Goal: Use online tool/utility: Utilize a website feature to perform a specific function

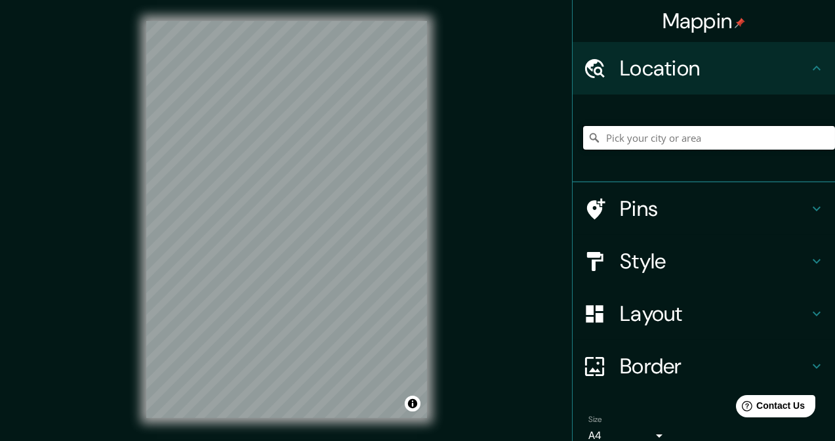
click at [682, 136] on input "Pick your city or area" at bounding box center [709, 138] width 252 height 24
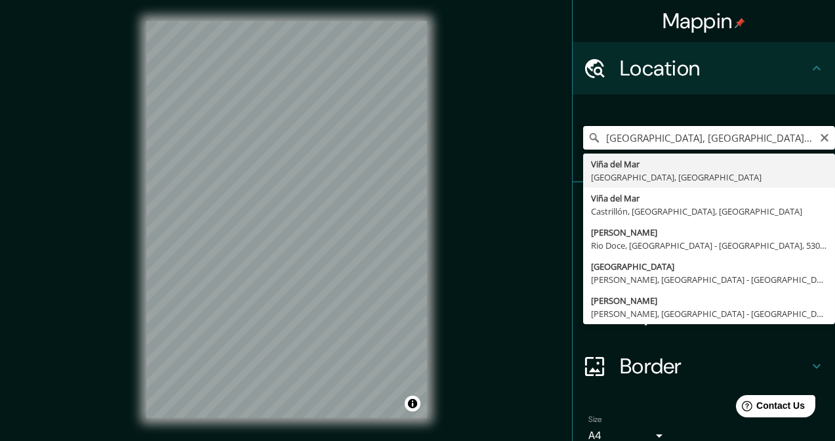
type input "[GEOGRAPHIC_DATA], [GEOGRAPHIC_DATA], [GEOGRAPHIC_DATA]"
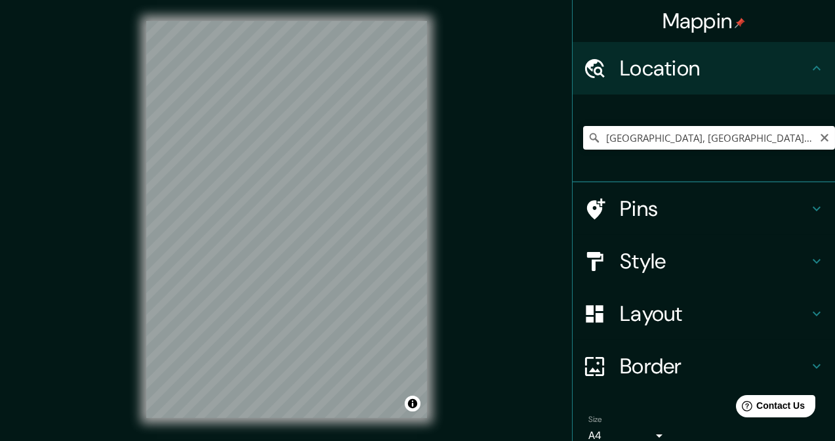
click at [348, 211] on div "© Mapbox © OpenStreetMap Improve this map" at bounding box center [286, 219] width 323 height 439
click at [507, 147] on div "Mappin Location [GEOGRAPHIC_DATA], [GEOGRAPHIC_DATA], [GEOGRAPHIC_DATA] Pins St…" at bounding box center [417, 230] width 835 height 460
click at [704, 263] on h4 "Style" at bounding box center [714, 261] width 189 height 26
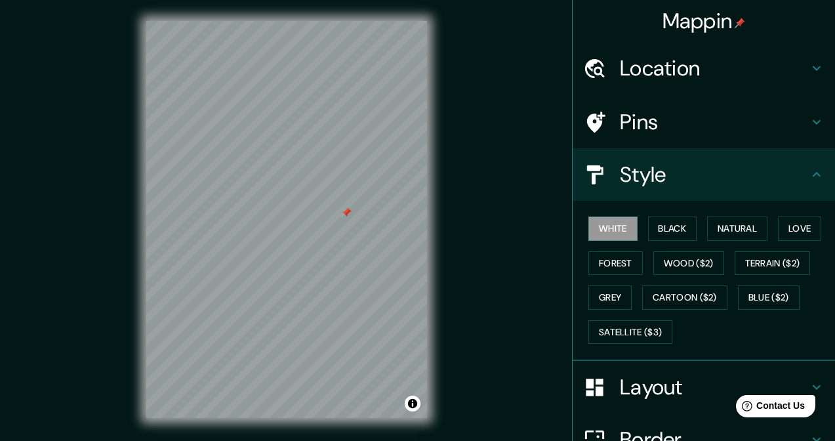
click at [649, 378] on h4 "Layout" at bounding box center [714, 387] width 189 height 26
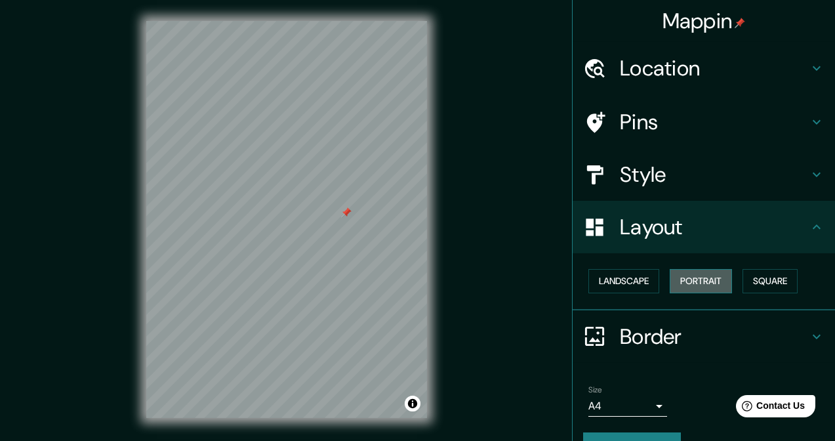
click at [670, 281] on button "Portrait" at bounding box center [701, 281] width 62 height 24
click at [647, 279] on button "Landscape" at bounding box center [623, 281] width 71 height 24
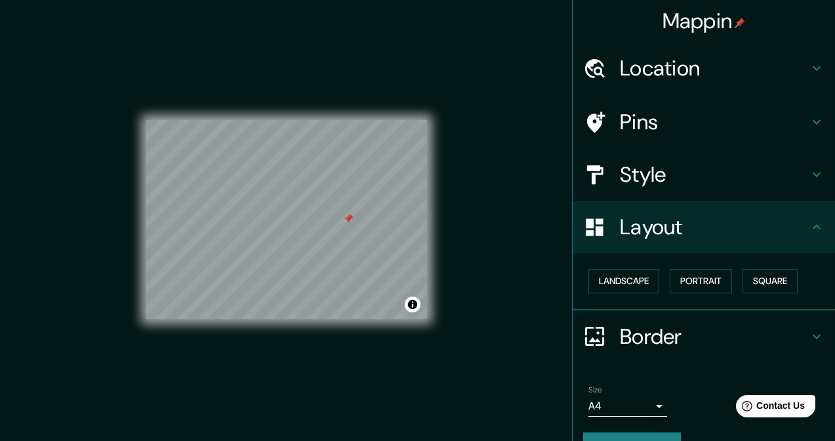
click at [348, 220] on div at bounding box center [348, 218] width 10 height 10
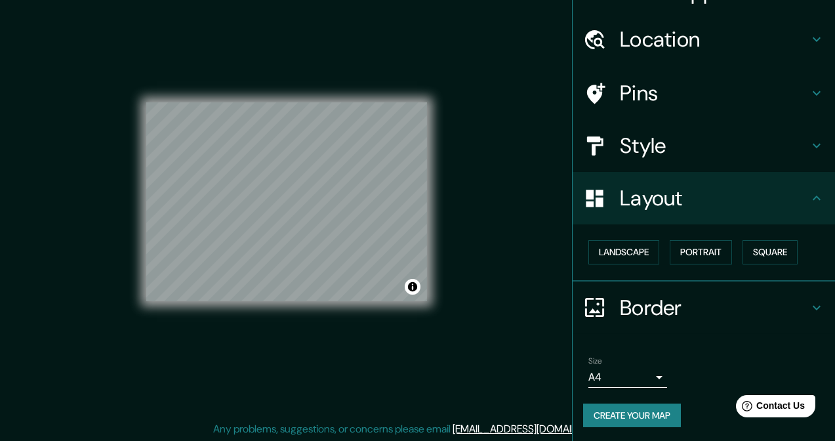
scroll to position [18, 0]
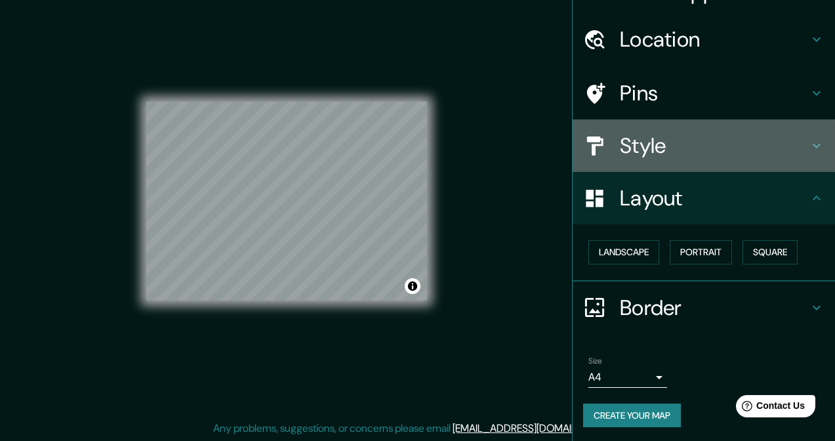
click at [649, 151] on h4 "Style" at bounding box center [714, 145] width 189 height 26
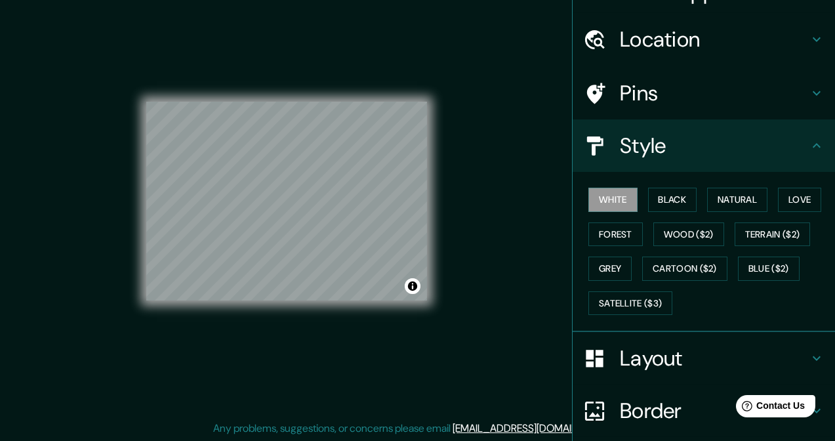
drag, startPoint x: 674, startPoint y: 198, endPoint x: 693, endPoint y: 195, distance: 19.2
click at [674, 197] on button "Black" at bounding box center [672, 200] width 49 height 24
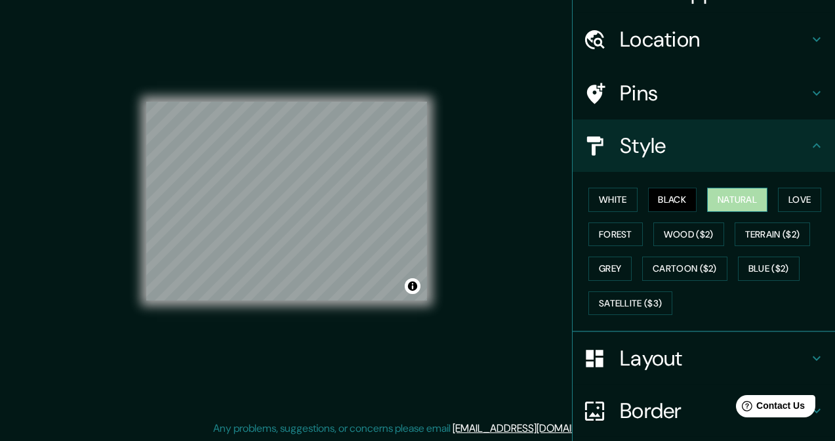
click at [729, 197] on button "Natural" at bounding box center [737, 200] width 60 height 24
click at [668, 199] on button "Black" at bounding box center [672, 200] width 49 height 24
click at [712, 192] on button "Natural" at bounding box center [737, 200] width 60 height 24
click at [790, 191] on button "Love" at bounding box center [799, 200] width 43 height 24
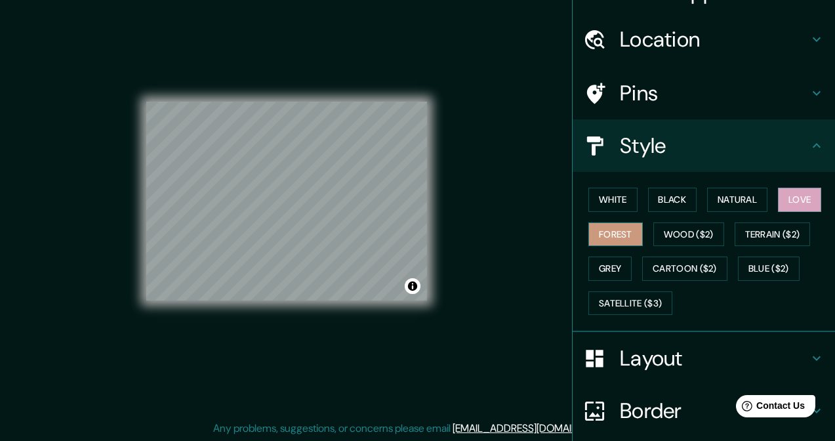
click at [623, 232] on button "Forest" at bounding box center [615, 234] width 54 height 24
drag, startPoint x: 681, startPoint y: 230, endPoint x: 697, endPoint y: 223, distance: 17.7
click at [681, 229] on button "Wood ($2)" at bounding box center [688, 234] width 71 height 24
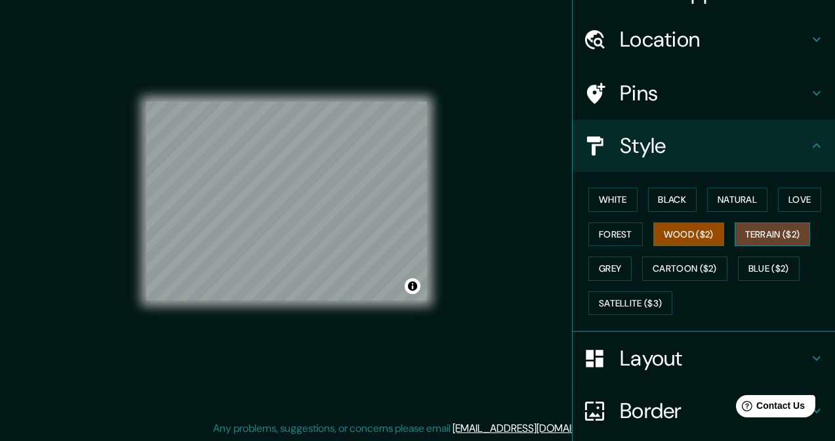
click at [754, 230] on button "Terrain ($2)" at bounding box center [773, 234] width 76 height 24
click at [612, 263] on button "Grey" at bounding box center [609, 268] width 43 height 24
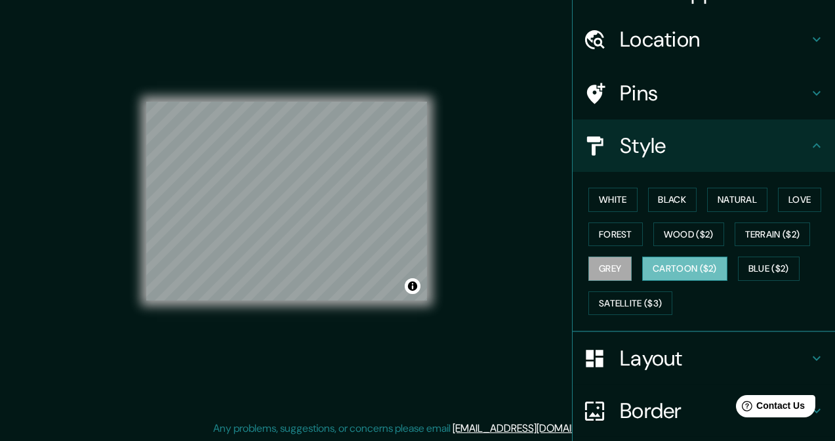
click at [689, 264] on button "Cartoon ($2)" at bounding box center [684, 268] width 85 height 24
click at [773, 260] on button "Blue ($2)" at bounding box center [769, 268] width 62 height 24
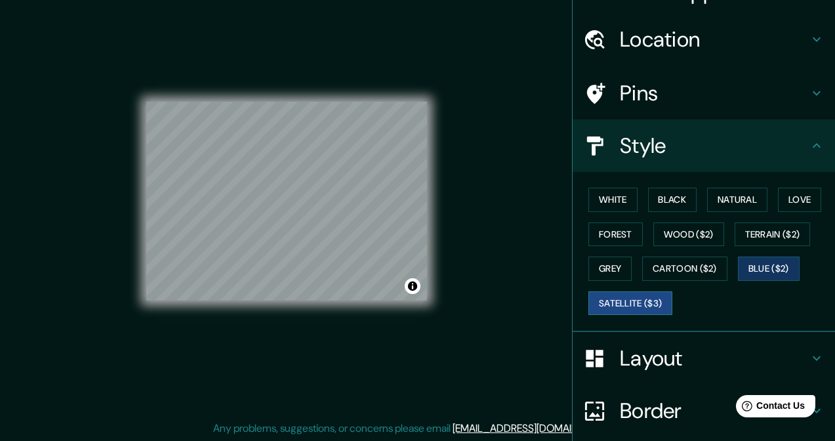
click at [650, 300] on button "Satellite ($3)" at bounding box center [630, 303] width 84 height 24
drag, startPoint x: 672, startPoint y: 201, endPoint x: 702, endPoint y: 199, distance: 30.2
click at [673, 201] on button "Black" at bounding box center [672, 200] width 49 height 24
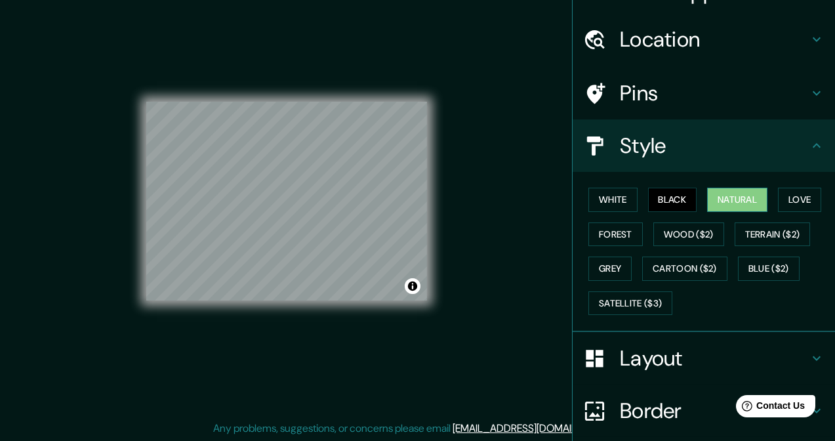
click at [743, 198] on button "Natural" at bounding box center [737, 200] width 60 height 24
click at [798, 192] on button "Love" at bounding box center [799, 200] width 43 height 24
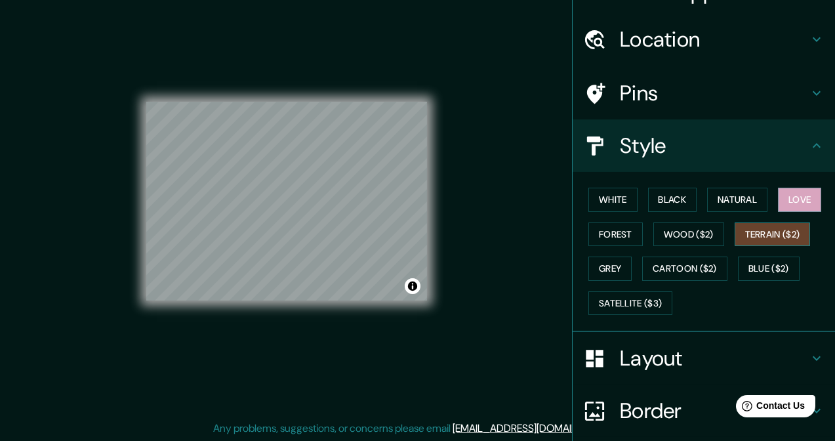
click at [790, 230] on button "Terrain ($2)" at bounding box center [773, 234] width 76 height 24
click at [697, 243] on button "Wood ($2)" at bounding box center [688, 234] width 71 height 24
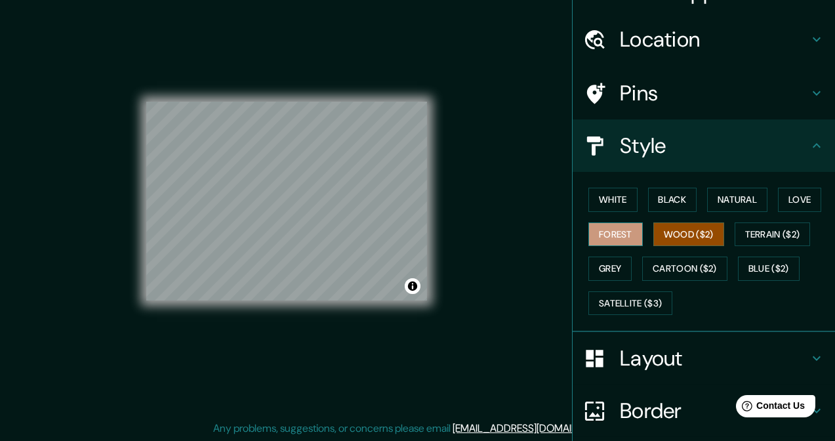
click at [618, 243] on button "Forest" at bounding box center [615, 234] width 54 height 24
click at [707, 205] on button "Natural" at bounding box center [737, 200] width 60 height 24
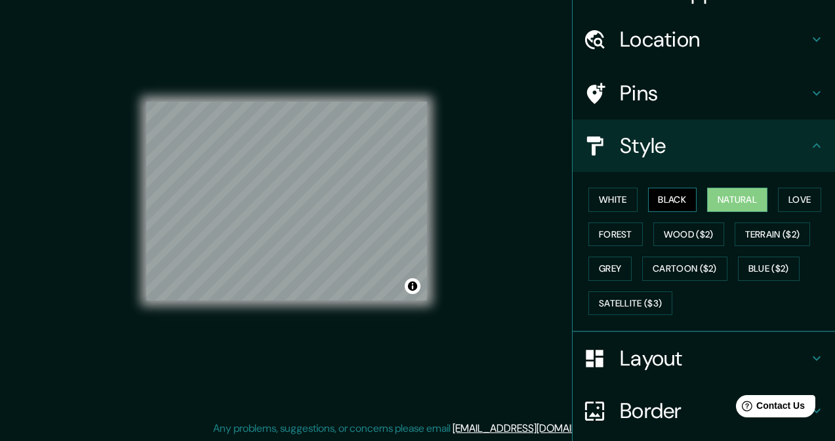
click at [667, 203] on button "Black" at bounding box center [672, 200] width 49 height 24
click at [739, 195] on button "Natural" at bounding box center [737, 200] width 60 height 24
click at [485, 199] on div "Mappin Location [GEOGRAPHIC_DATA], [GEOGRAPHIC_DATA], [GEOGRAPHIC_DATA] Pins St…" at bounding box center [417, 212] width 835 height 460
